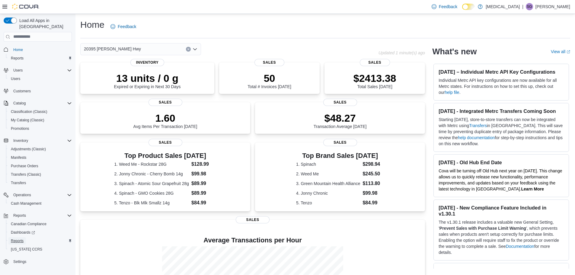
click at [16, 238] on span "Reports" at bounding box center [17, 240] width 13 height 5
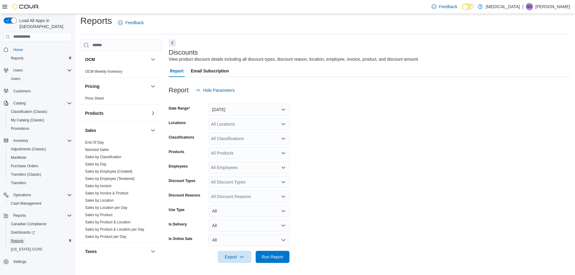
scroll to position [332, 0]
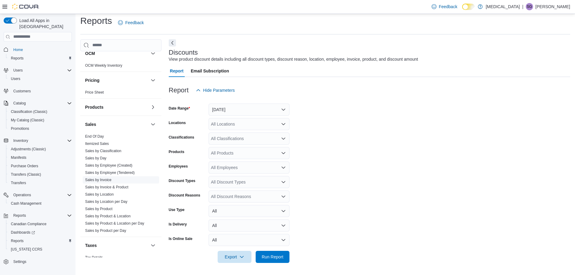
click at [102, 180] on link "Sales by Invoice" at bounding box center [98, 180] width 26 height 4
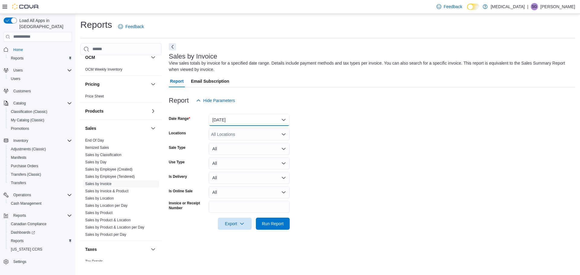
click at [223, 119] on button "Yesterday" at bounding box center [249, 120] width 81 height 12
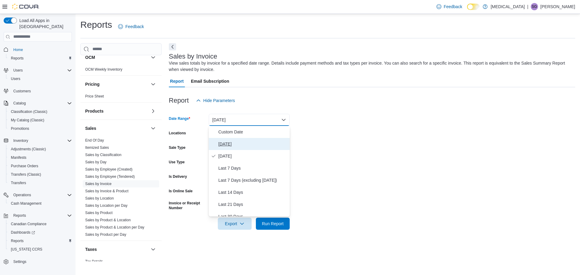
click at [225, 145] on span "Today" at bounding box center [252, 143] width 69 height 7
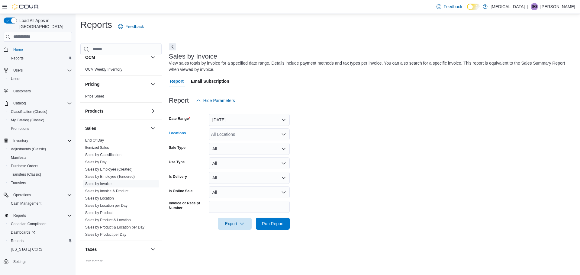
click at [224, 134] on div "All Locations" at bounding box center [249, 134] width 81 height 12
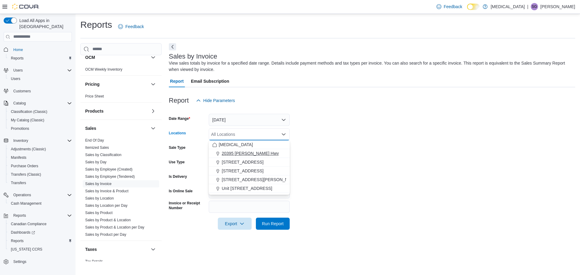
click at [230, 150] on span "20395 Lougheed Hwy" at bounding box center [250, 153] width 57 height 6
click at [378, 159] on form "Date Range Today Locations 20395 Lougheed Hwy Combo box. Selected. 20395 Loughe…" at bounding box center [372, 168] width 406 height 123
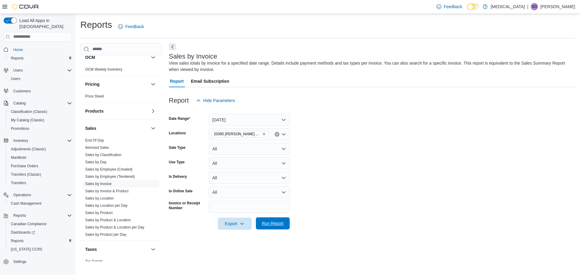
click at [268, 225] on span "Run Report" at bounding box center [273, 223] width 22 height 6
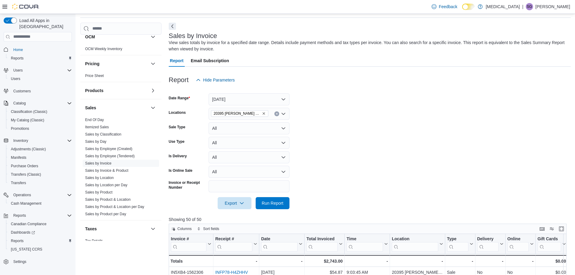
scroll to position [60, 0]
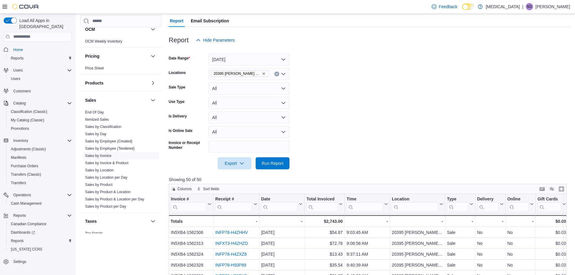
click at [239, 206] on input "search" at bounding box center [233, 207] width 37 height 10
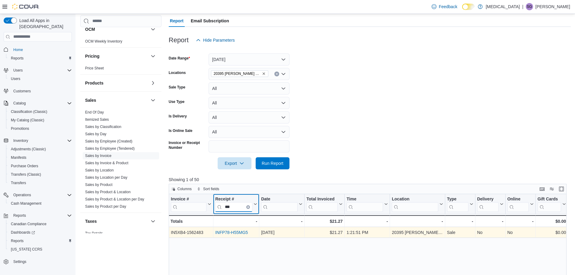
type input "***"
click at [241, 232] on link "INFP78-H55MG5" at bounding box center [231, 232] width 33 height 5
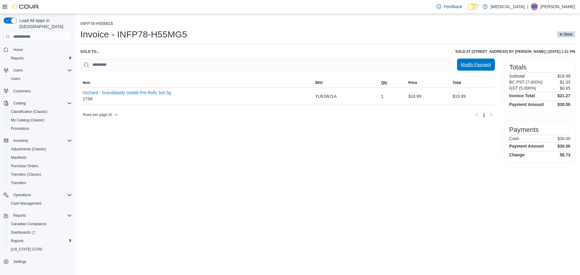
click at [474, 63] on span "Modify Payment" at bounding box center [475, 65] width 30 height 6
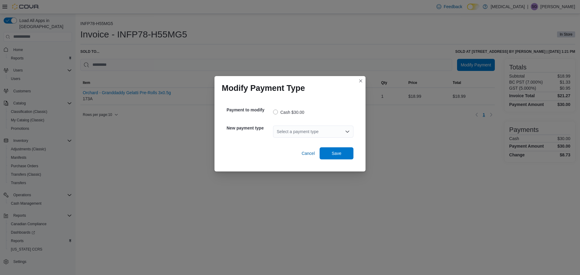
click at [301, 133] on div "Select a payment type" at bounding box center [313, 132] width 80 height 12
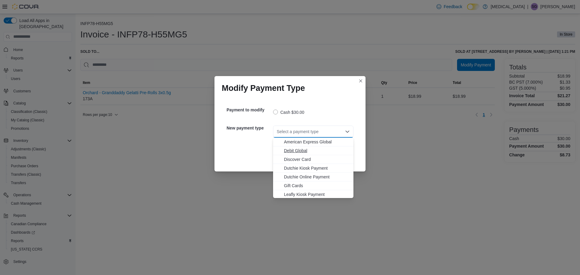
click at [295, 152] on span "Debit Global" at bounding box center [317, 151] width 66 height 6
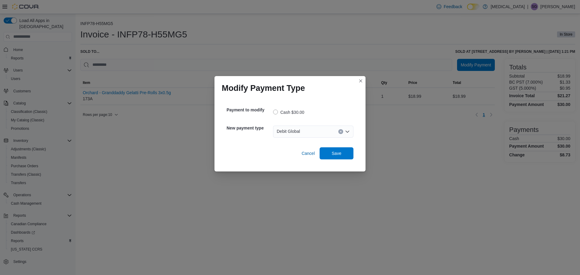
click at [432, 210] on div "Modify Payment Type Payment to modify Cash $30.00 New payment type Debit Global…" at bounding box center [290, 137] width 580 height 275
click at [340, 155] on span "Save" at bounding box center [336, 153] width 10 height 6
